Goal: Find specific page/section: Find specific page/section

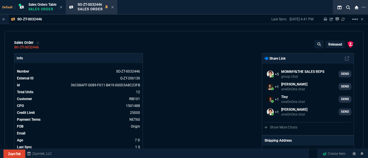
select select "4: SHAD"
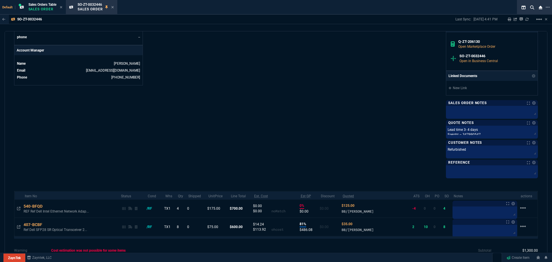
scroll to position [298, 0]
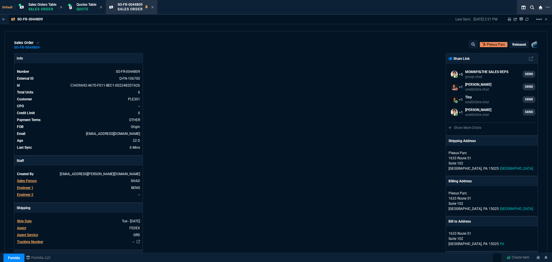
select select "4: SHAD"
click at [81, 7] on p "Quote" at bounding box center [86, 9] width 20 height 5
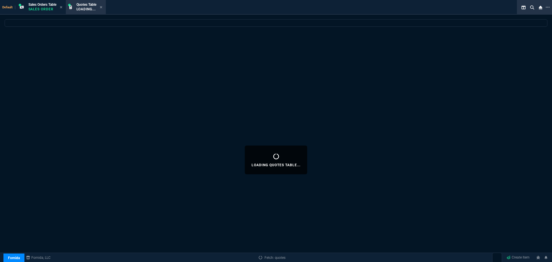
select select
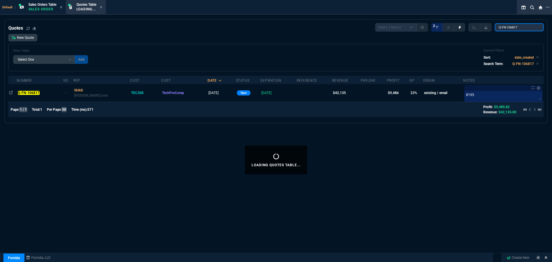
click at [525, 29] on input "Q-FN-106817" at bounding box center [519, 27] width 49 height 8
click at [524, 28] on input "Q-FN-106817" at bounding box center [519, 27] width 49 height 8
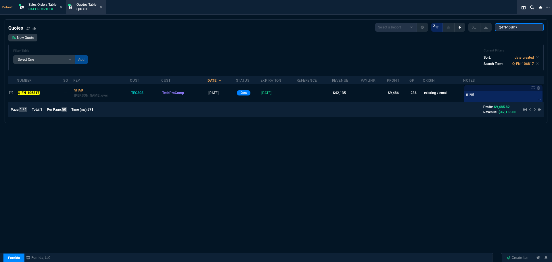
click at [524, 28] on input "Q-FN-106817" at bounding box center [519, 27] width 49 height 8
click at [525, 28] on input "Q-FN-106817" at bounding box center [519, 27] width 49 height 8
paste input "1282"
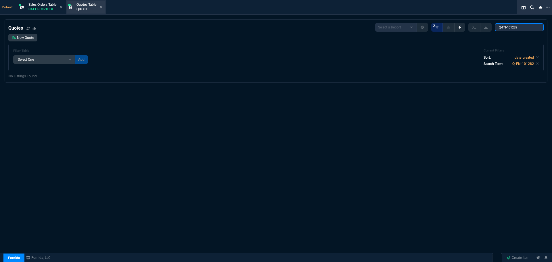
type input "Q-FN-101282"
click at [549, 7] on icon at bounding box center [547, 7] width 4 height 1
click at [505, 12] on li "Open New Tab" at bounding box center [518, 12] width 57 height 7
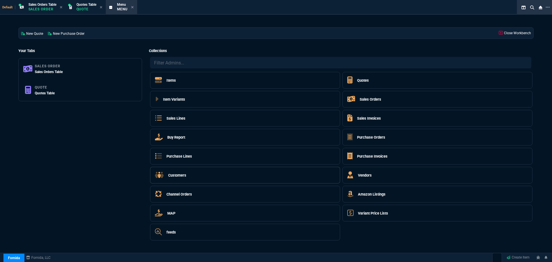
click at [183, 172] on h5 "Customers" at bounding box center [177, 174] width 18 height 5
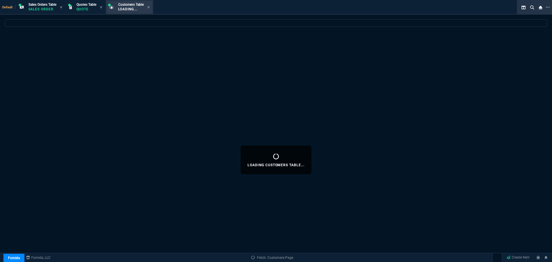
select select
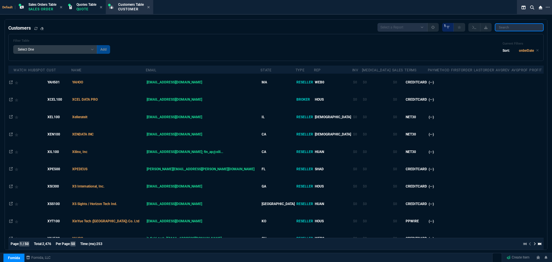
click at [524, 26] on input "search" at bounding box center [519, 27] width 49 height 8
paste input "TRI500"
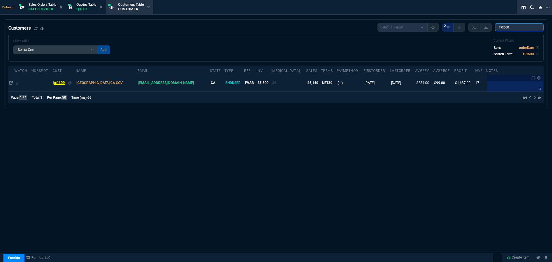
type input "TRI500"
click at [62, 83] on mark "TRI500" at bounding box center [59, 83] width 12 height 4
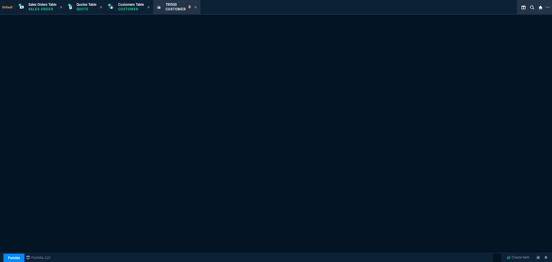
select select "1: quotes"
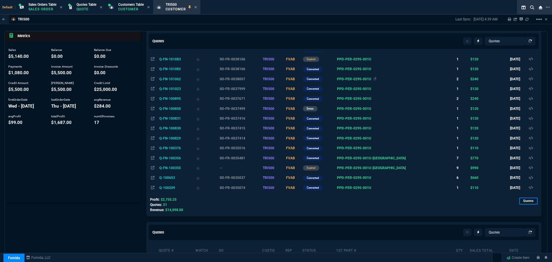
scroll to position [86, 0]
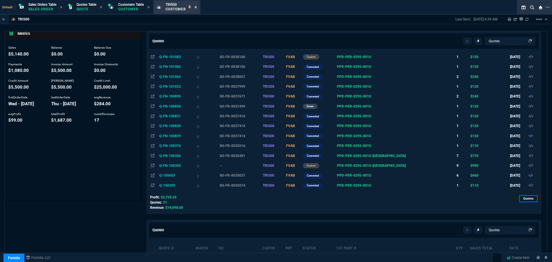
click at [196, 7] on icon at bounding box center [195, 6] width 3 height 3
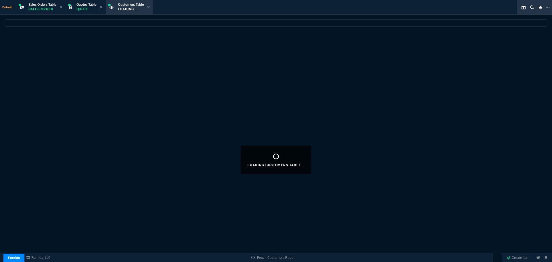
select select
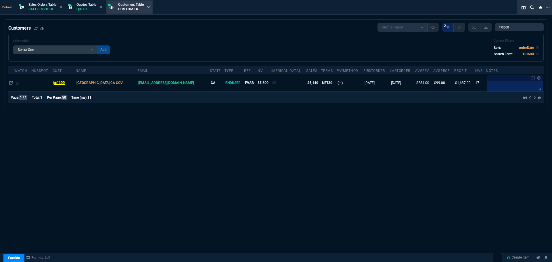
click at [149, 7] on icon at bounding box center [148, 7] width 2 height 2
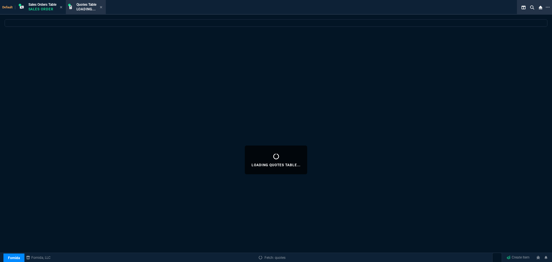
select select
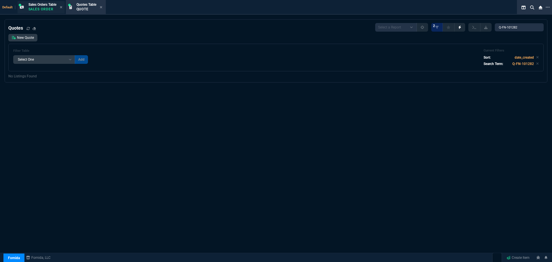
click at [47, 7] on p "Sales Order" at bounding box center [42, 9] width 28 height 5
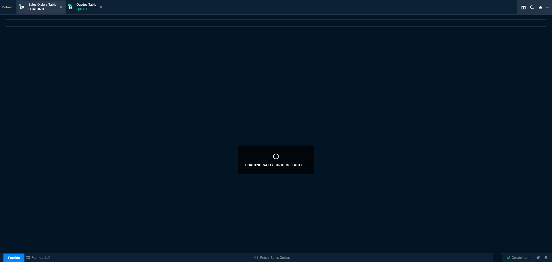
select select
